Goal: Complete application form

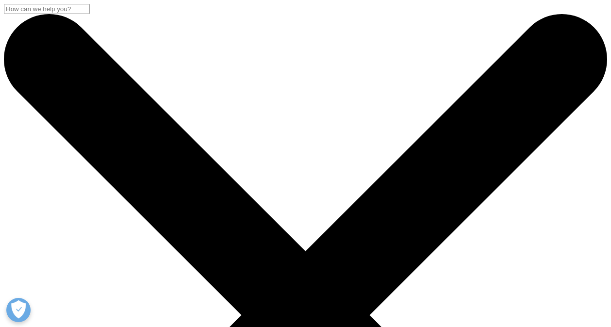
select select "Ireland"
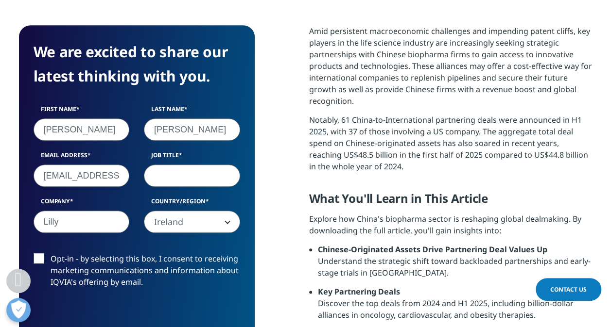
click at [188, 175] on input "Job Title" at bounding box center [192, 176] width 96 height 22
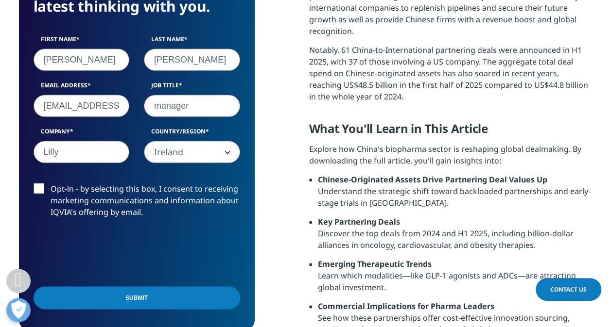
scroll to position [478, 0]
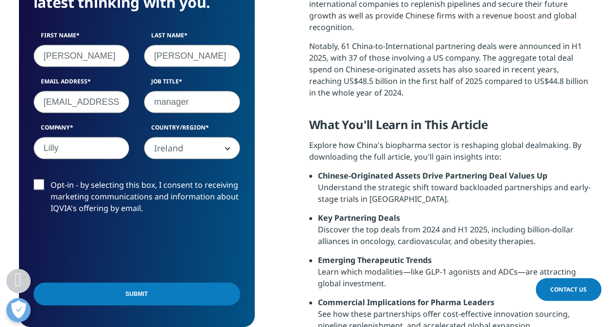
type input "manager"
click at [91, 204] on label "Opt-in - by selecting this box, I consent to receiving marketing communications…" at bounding box center [137, 199] width 206 height 40
click at [51, 179] on input "Opt-in - by selecting this box, I consent to receiving marketing communications…" at bounding box center [51, 179] width 0 height 0
click at [153, 291] on input "Submit" at bounding box center [137, 294] width 206 height 23
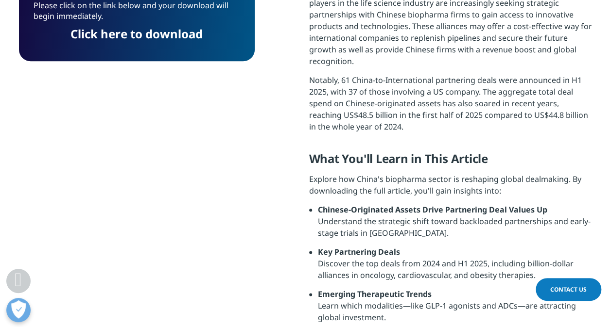
scroll to position [327, 0]
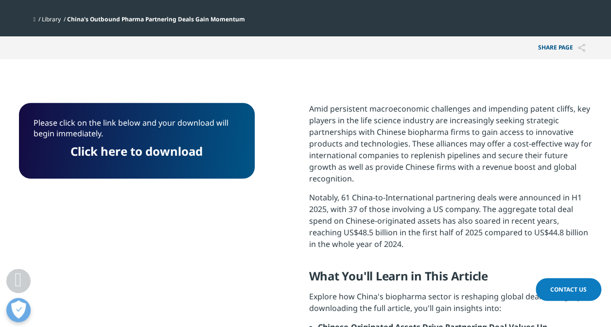
click at [178, 154] on link "Click here to download" at bounding box center [136, 151] width 132 height 16
